Goal: Navigation & Orientation: Find specific page/section

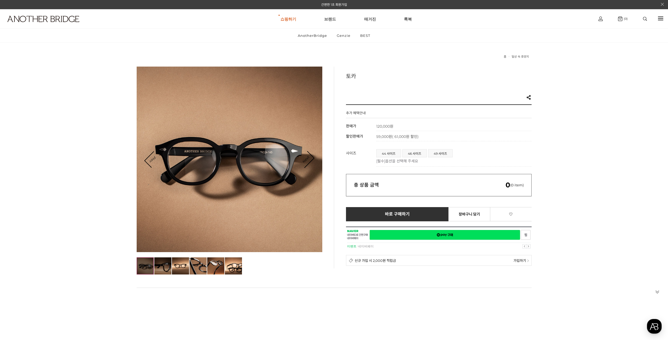
click at [164, 266] on img at bounding box center [162, 265] width 17 height 17
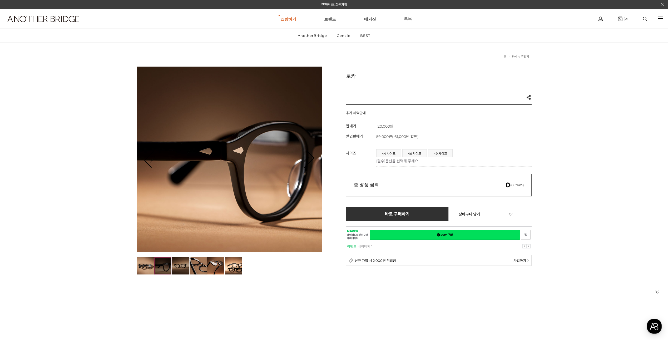
click at [177, 265] on img at bounding box center [180, 265] width 17 height 17
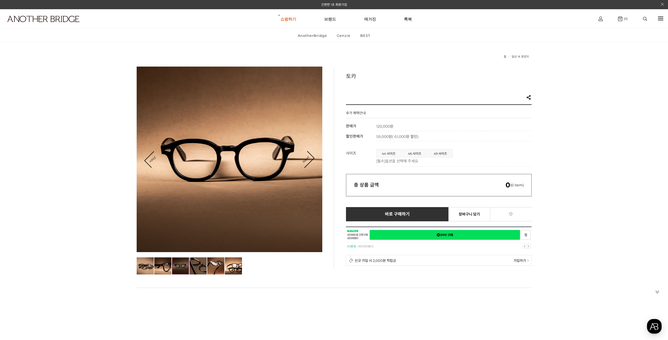
click at [193, 265] on img at bounding box center [197, 265] width 17 height 17
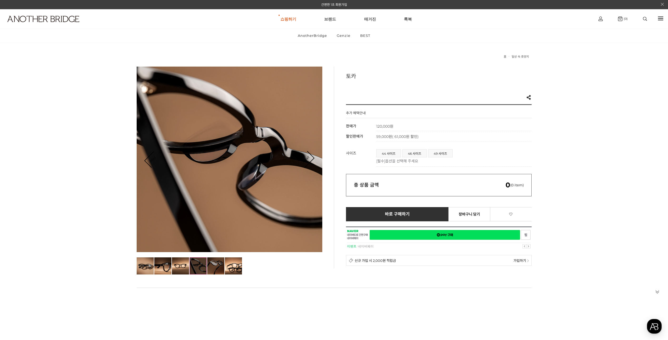
click at [213, 265] on img at bounding box center [215, 265] width 17 height 17
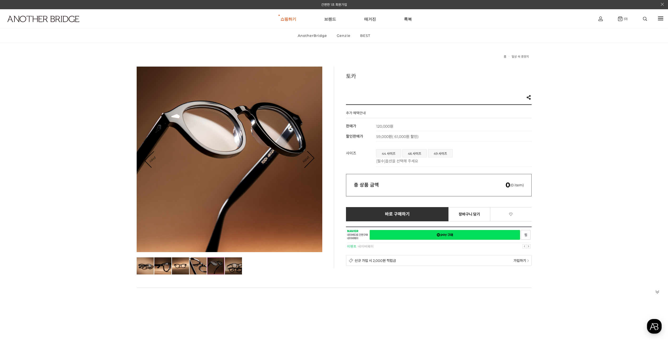
click at [240, 265] on img at bounding box center [233, 265] width 17 height 17
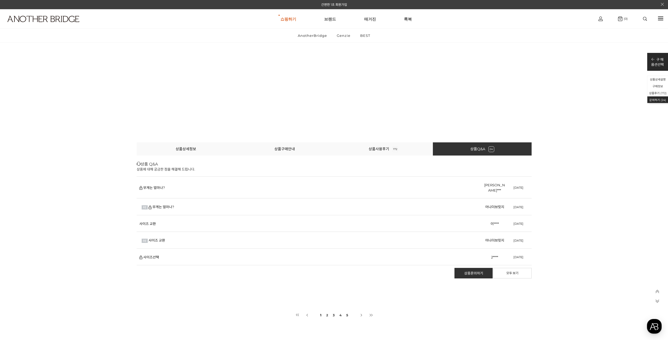
scroll to position [24658, 0]
click at [325, 312] on link "2" at bounding box center [326, 315] width 3 height 10
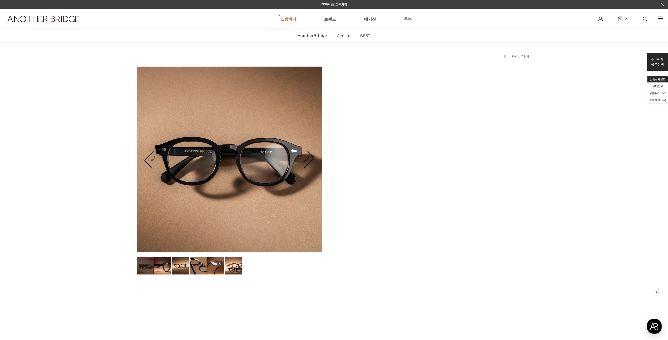
click at [342, 35] on link "Genzie" at bounding box center [343, 36] width 23 height 14
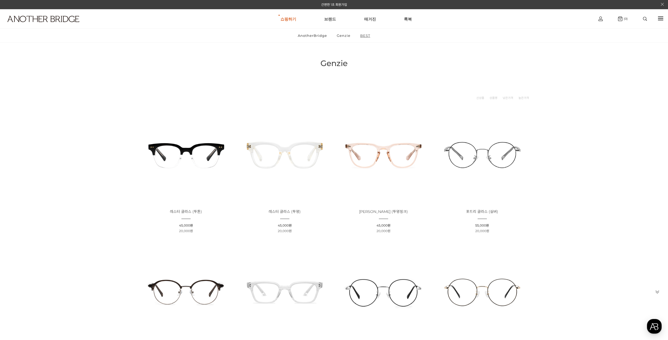
click at [364, 38] on link "BEST" at bounding box center [364, 36] width 19 height 14
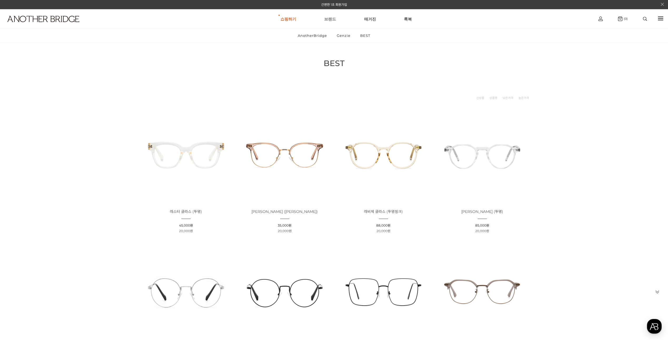
click at [332, 18] on link "브랜드" at bounding box center [330, 18] width 12 height 19
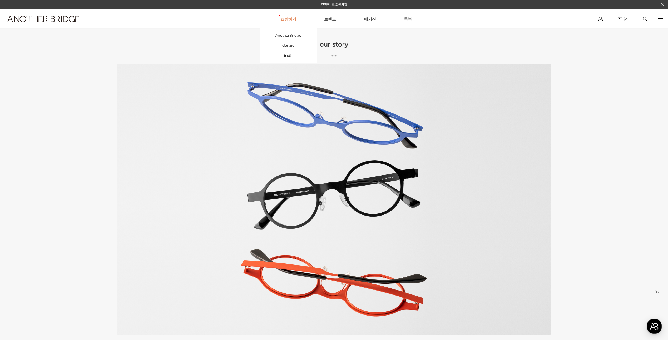
click at [288, 18] on link "쇼핑하기" at bounding box center [288, 18] width 16 height 19
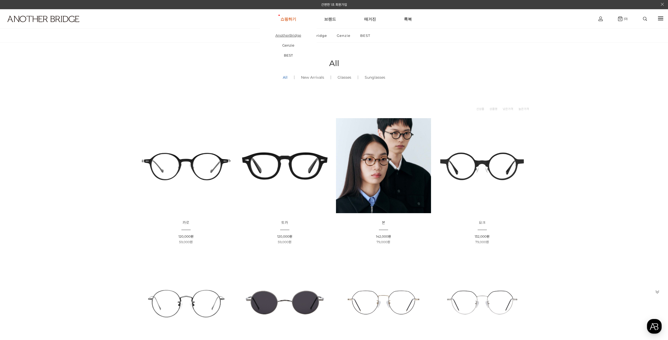
click at [289, 34] on link "AnotherBridge" at bounding box center [288, 35] width 57 height 10
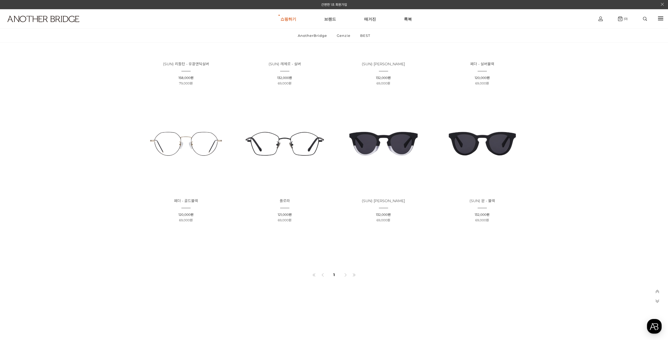
scroll to position [945, 0]
